Goal: Navigation & Orientation: Find specific page/section

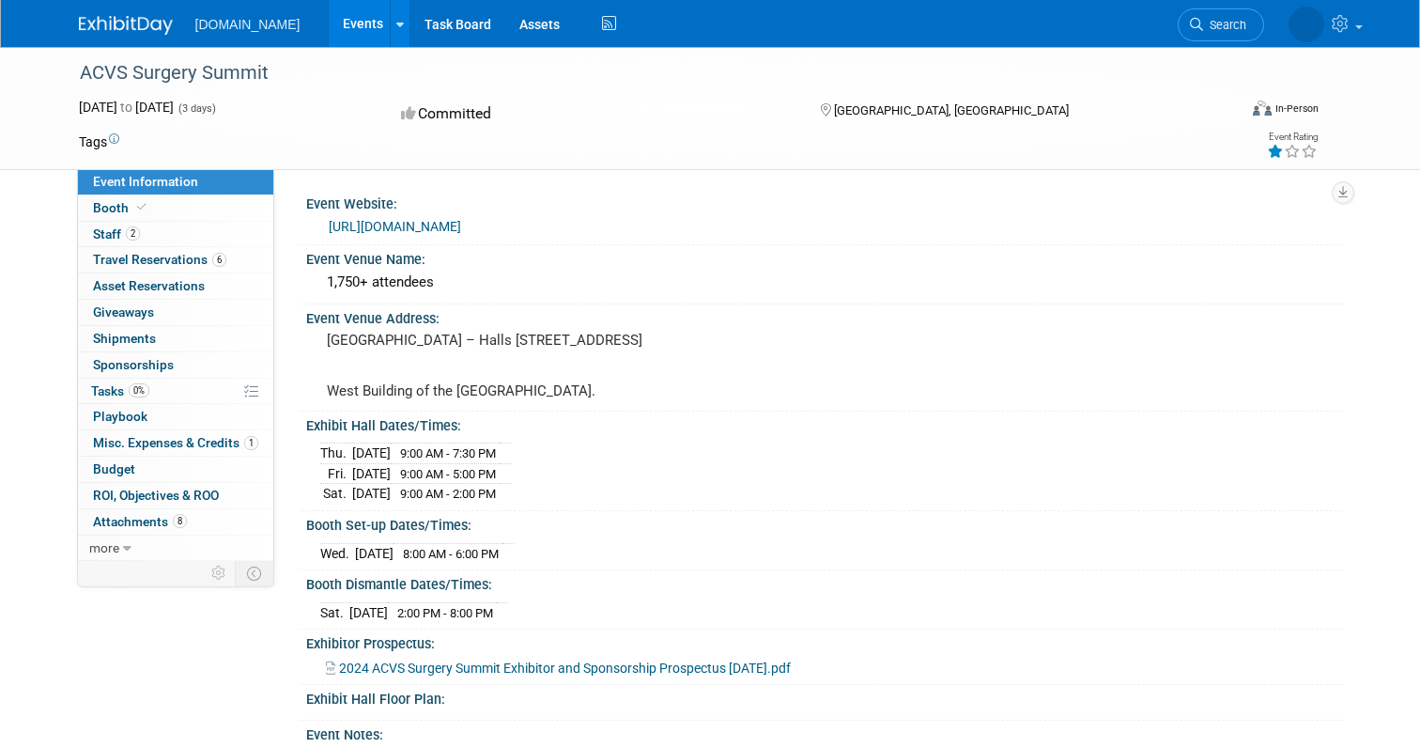
click at [329, 8] on link "Events" at bounding box center [363, 23] width 69 height 47
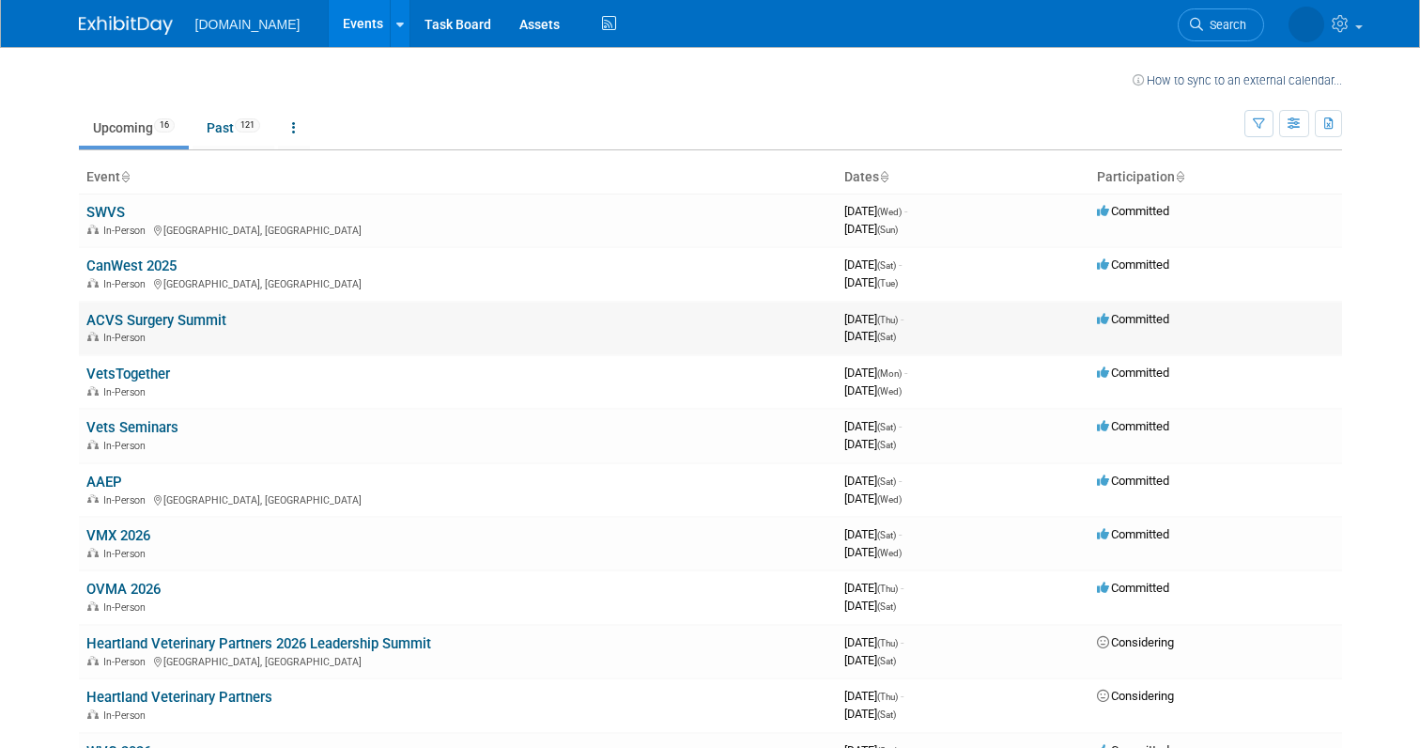
click at [184, 322] on link "ACVS Surgery Summit" at bounding box center [156, 320] width 140 height 17
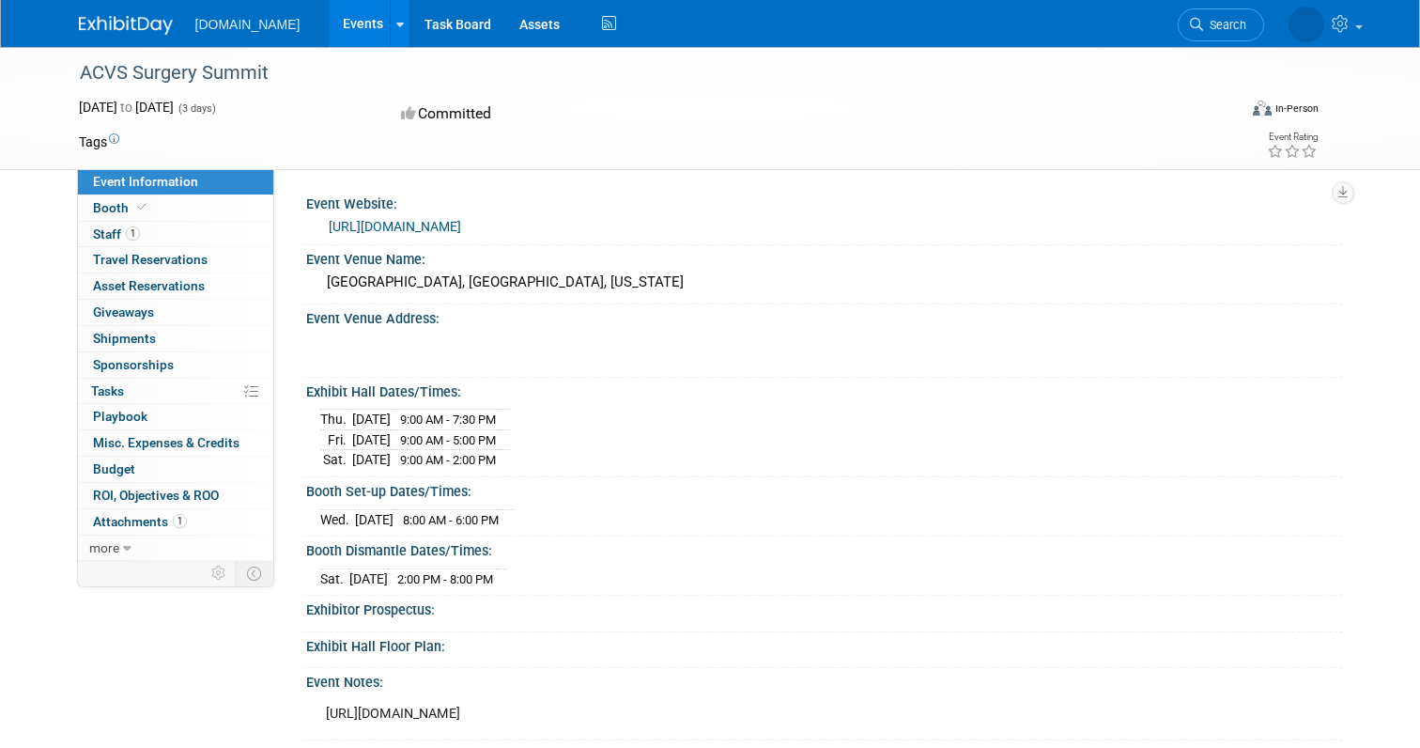
click at [329, 39] on link "Events" at bounding box center [363, 23] width 69 height 47
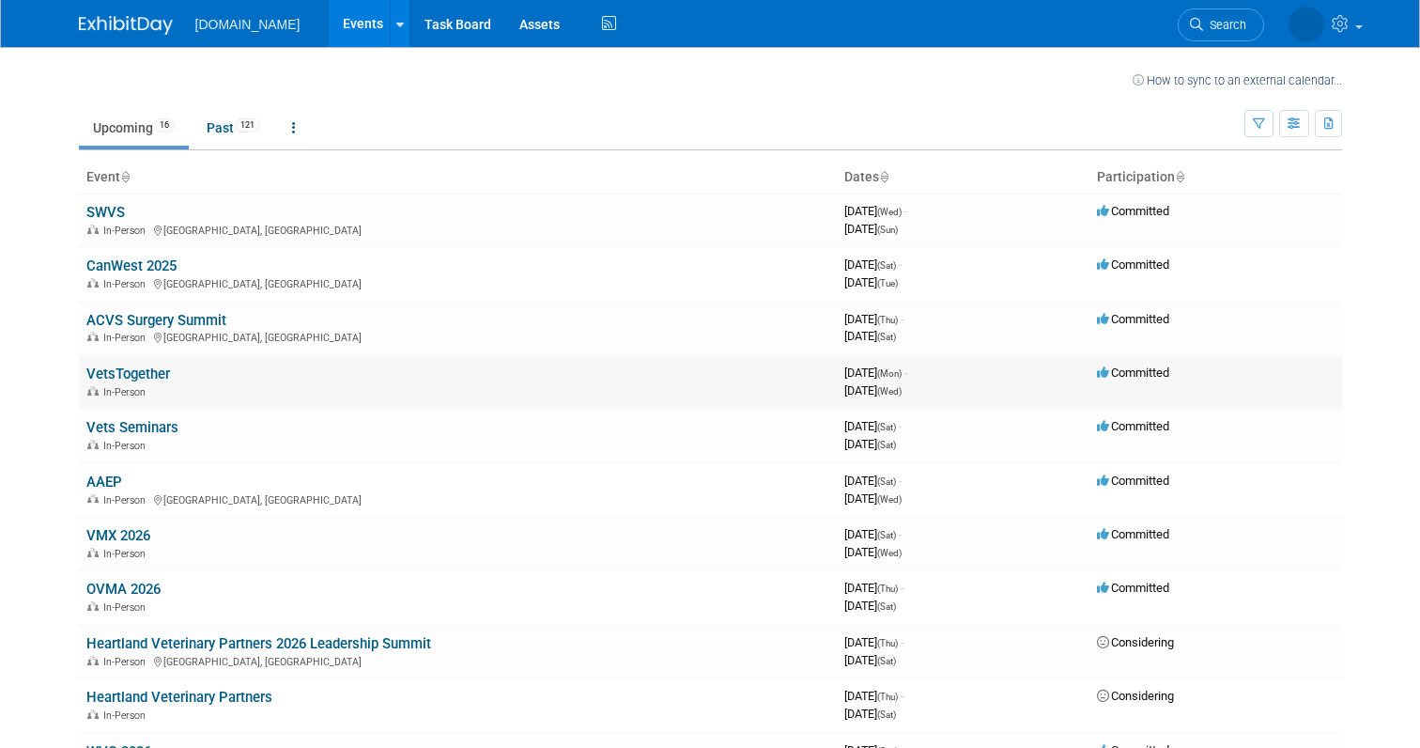
click at [137, 368] on link "VetsTogether" at bounding box center [128, 373] width 84 height 17
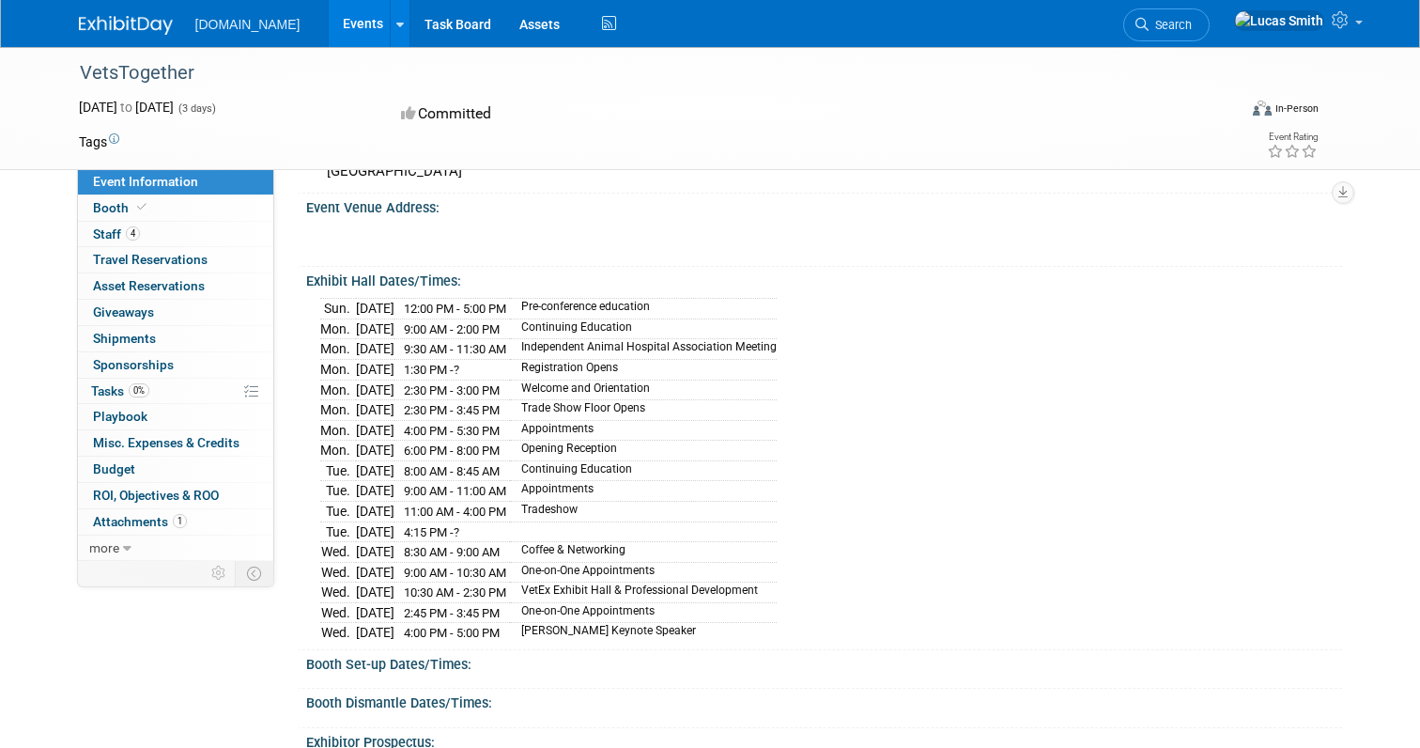
scroll to position [94, 0]
